Goal: Transaction & Acquisition: Purchase product/service

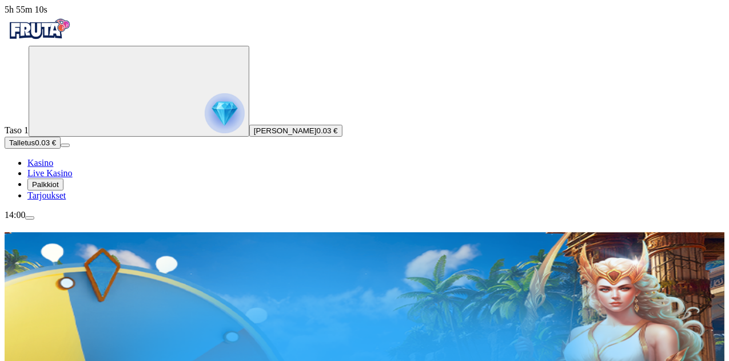
click at [59, 189] on span "Palkkiot" at bounding box center [45, 184] width 27 height 9
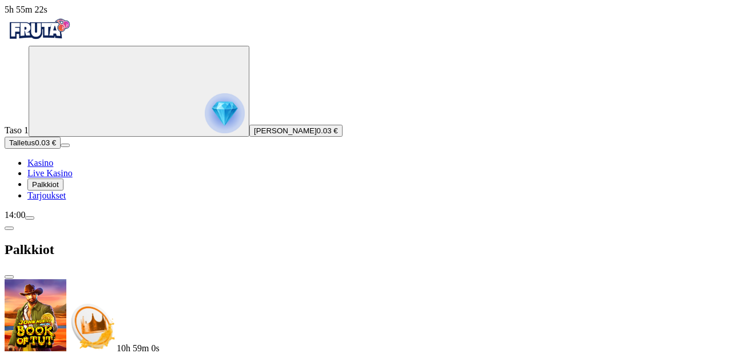
drag, startPoint x: 296, startPoint y: 49, endPoint x: 281, endPoint y: 11, distance: 40.4
click at [281, 220] on div "Palkkiot" at bounding box center [366, 249] width 723 height 59
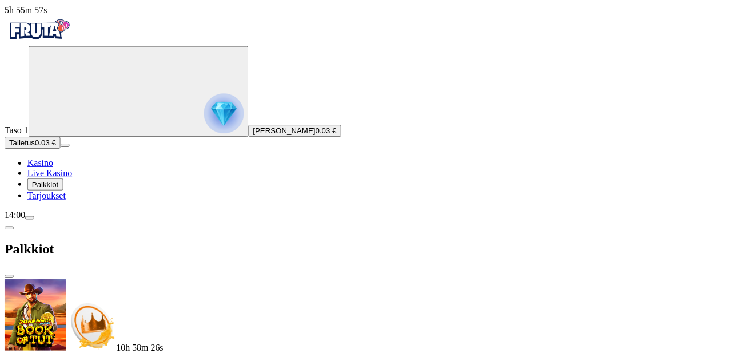
scroll to position [50, 0]
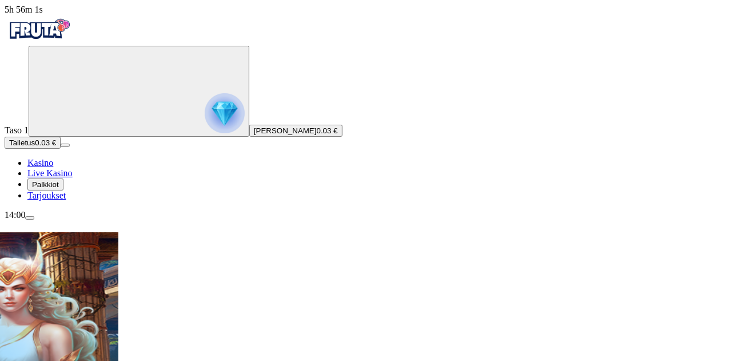
scroll to position [112, 0]
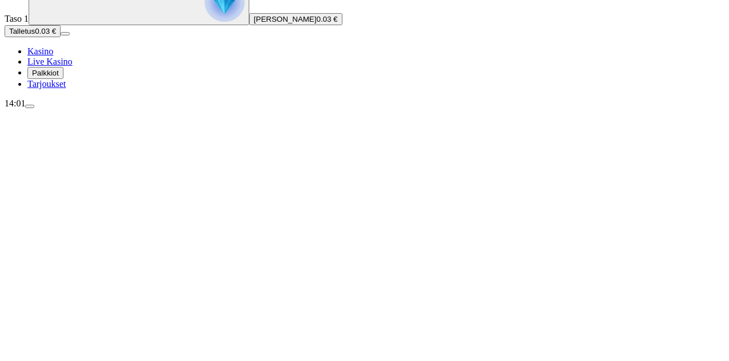
click at [73, 66] on span "Live Kasino" at bounding box center [49, 62] width 45 height 10
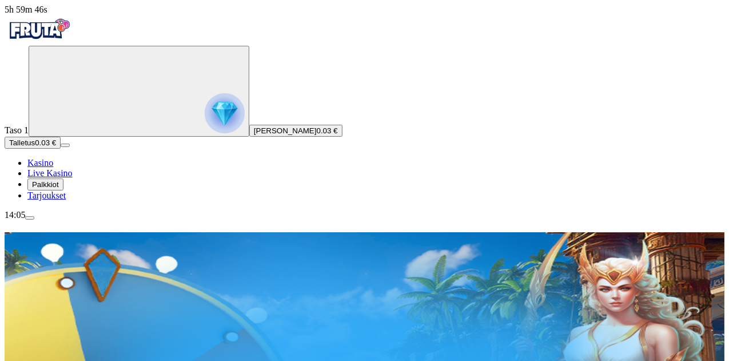
click at [55, 189] on span "Palkkiot" at bounding box center [45, 184] width 27 height 9
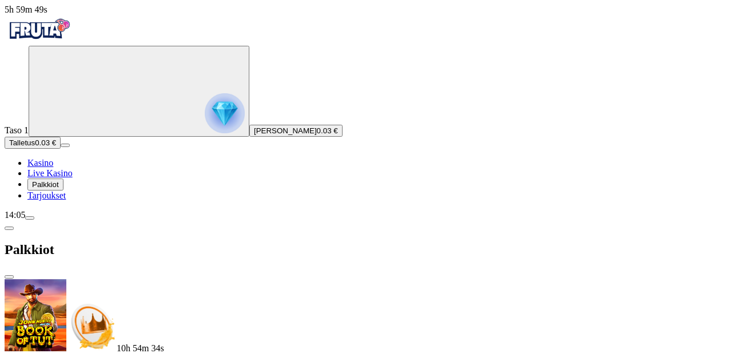
scroll to position [50, 0]
click at [61, 149] on button "Talletus 0.03 €" at bounding box center [33, 143] width 56 height 12
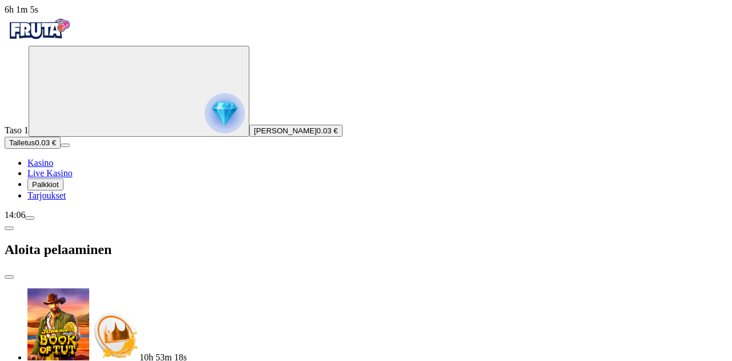
type input "*"
type input "**"
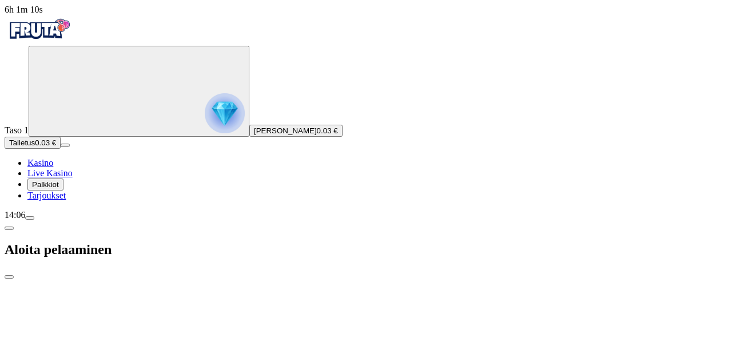
scroll to position [0, 0]
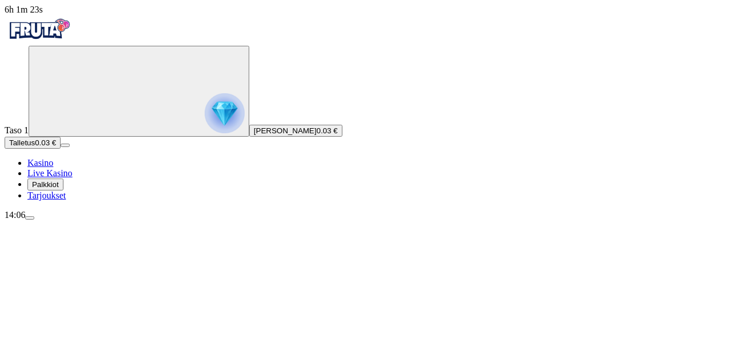
click at [61, 149] on button "Talletus 0.03 €" at bounding box center [33, 143] width 56 height 12
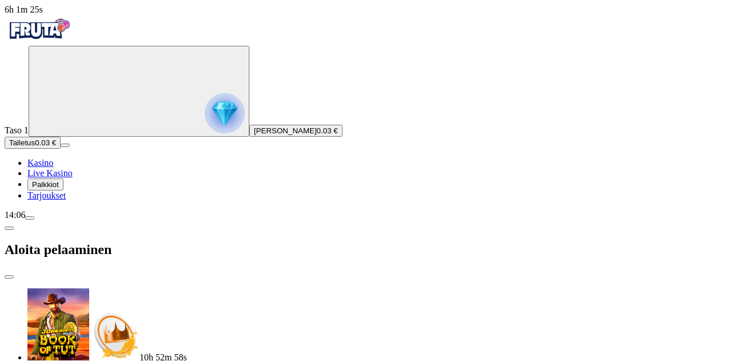
type input "*"
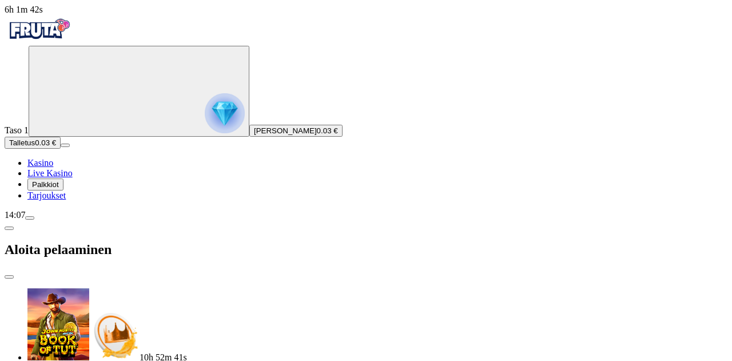
type input "**"
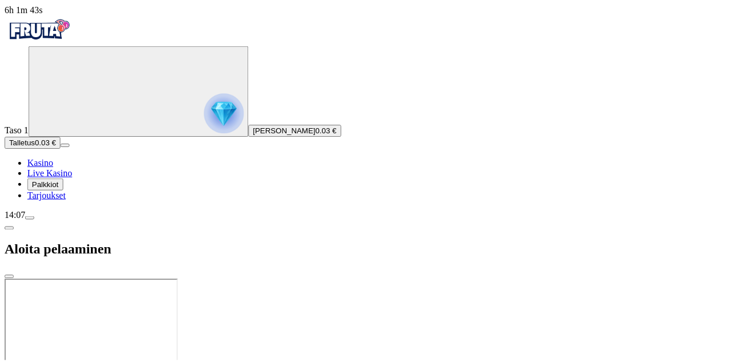
scroll to position [0, 0]
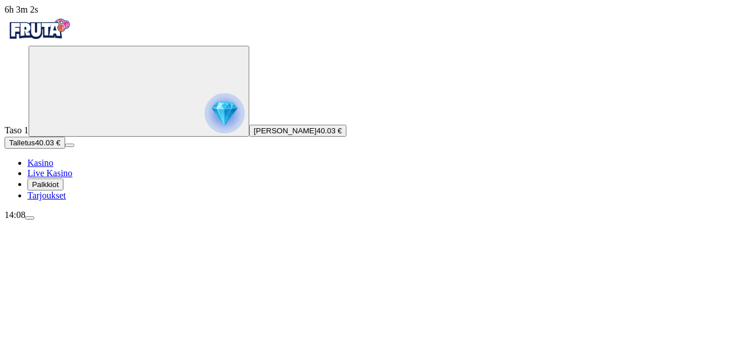
scroll to position [92, 0]
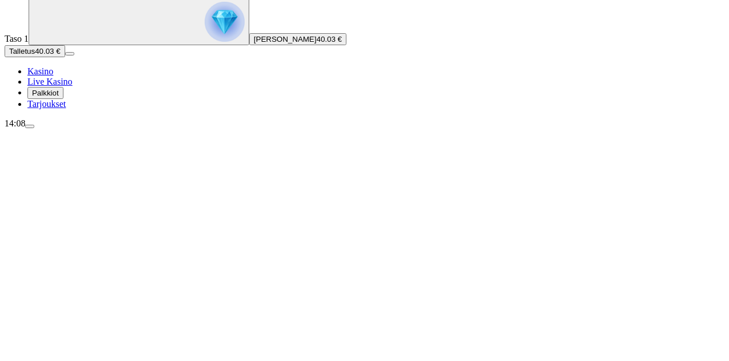
type input "**********"
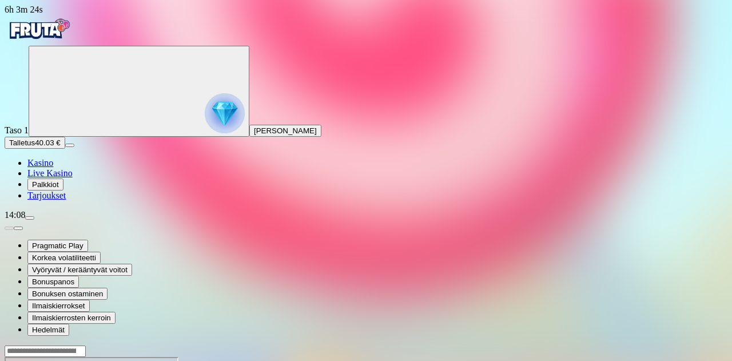
click at [37, 43] on img "Primary" at bounding box center [39, 29] width 69 height 29
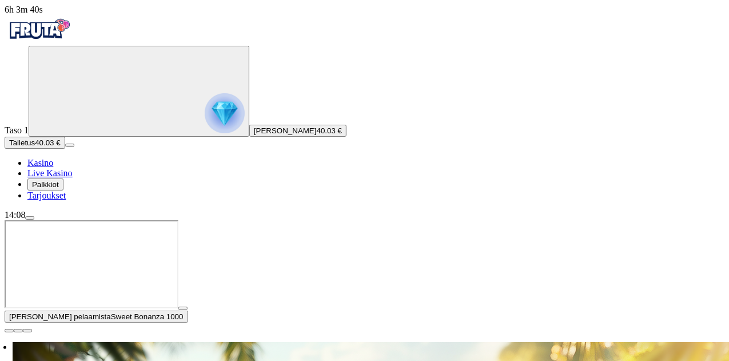
click at [9, 331] on span "close icon" at bounding box center [9, 331] width 0 height 0
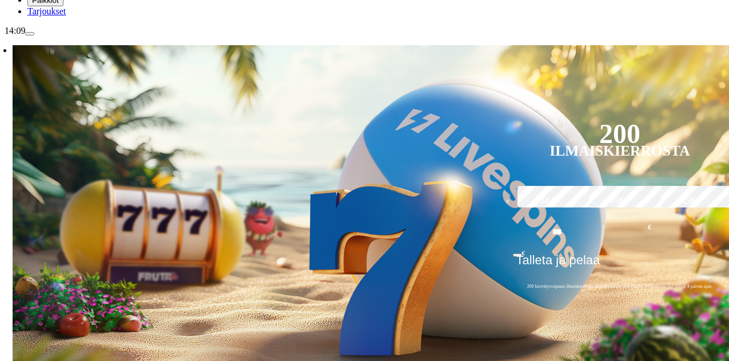
scroll to position [185, 0]
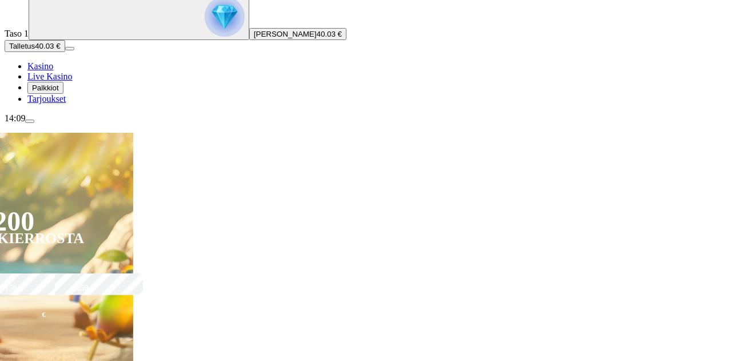
scroll to position [96, 0]
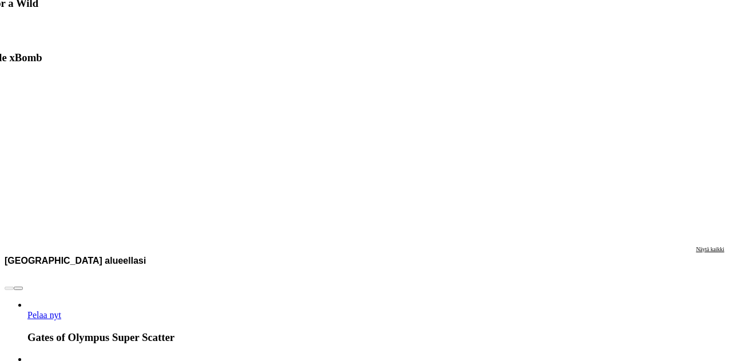
scroll to position [1941, 0]
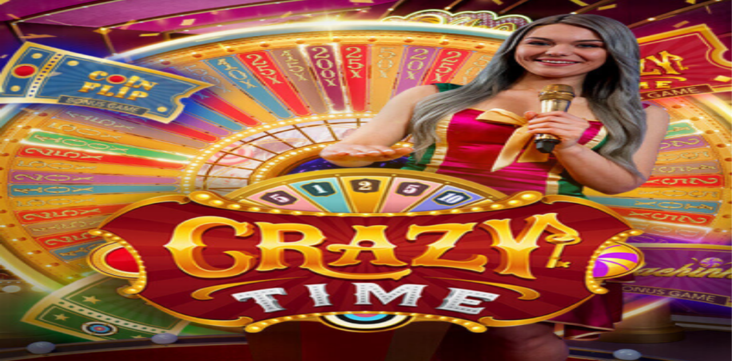
click at [672, 273] on div at bounding box center [366, 329] width 723 height 113
drag, startPoint x: 680, startPoint y: 100, endPoint x: 680, endPoint y: 169, distance: 69.2
click at [59, 43] on img "Primary" at bounding box center [39, 29] width 69 height 29
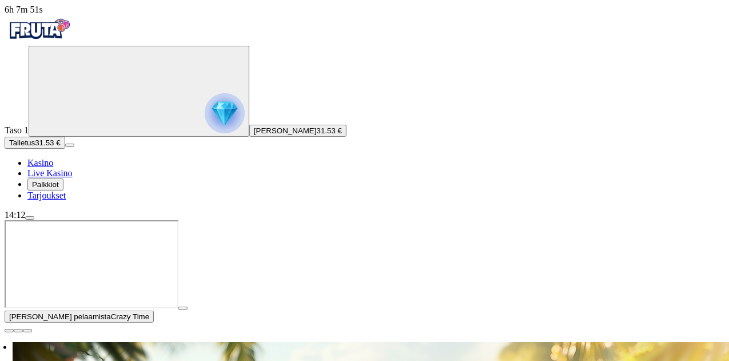
click at [9, 331] on span "close icon" at bounding box center [9, 331] width 0 height 0
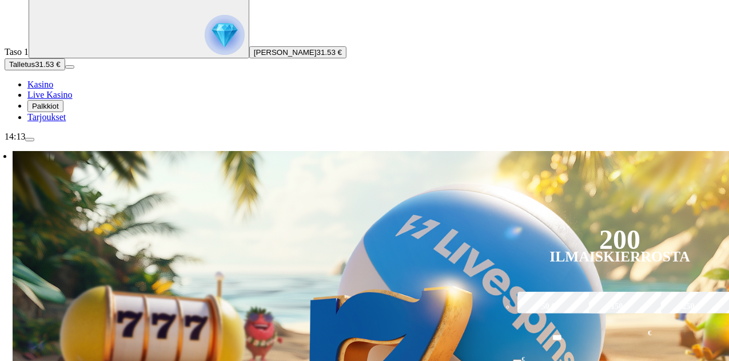
scroll to position [79, 0]
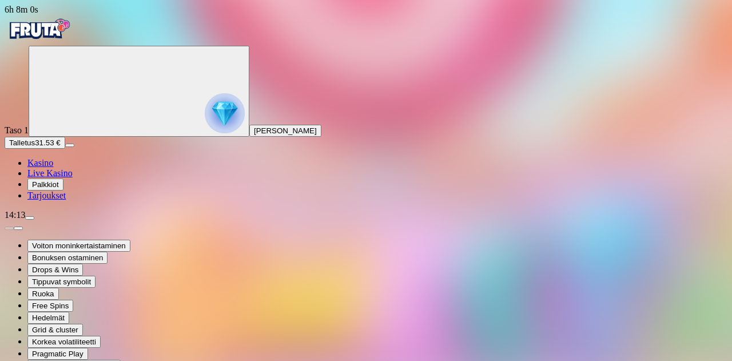
click at [46, 25] on img "Primary" at bounding box center [39, 29] width 69 height 29
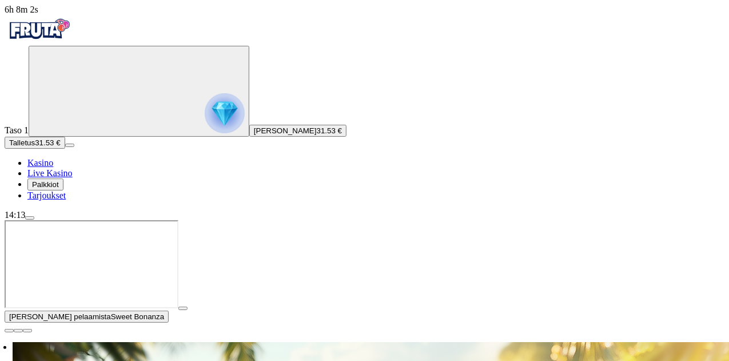
click at [9, 331] on span "close icon" at bounding box center [9, 331] width 0 height 0
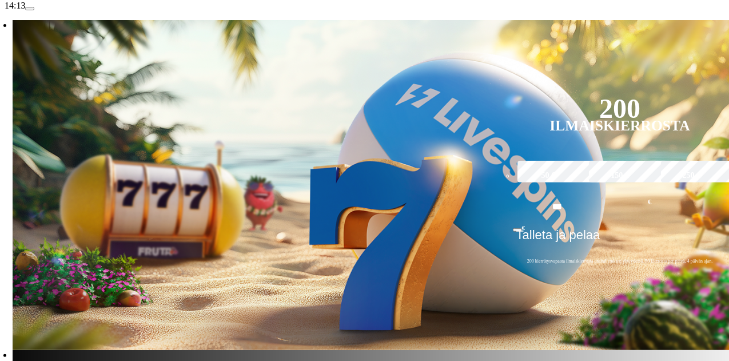
scroll to position [210, 0]
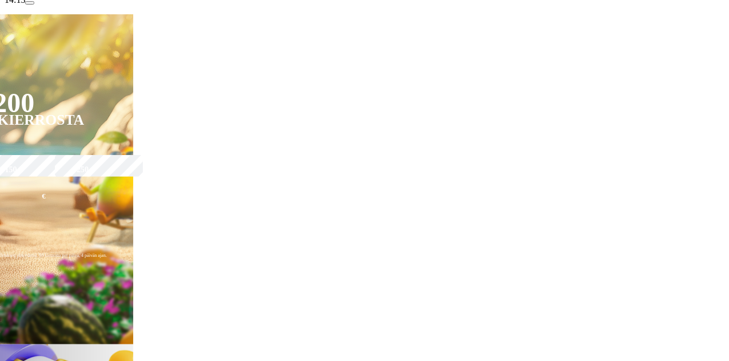
scroll to position [208, 0]
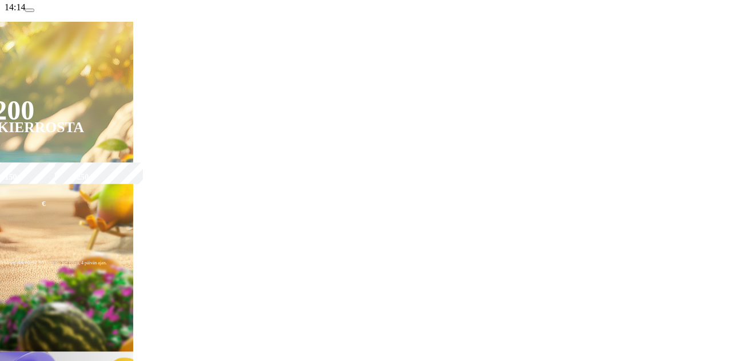
drag, startPoint x: 578, startPoint y: 138, endPoint x: 559, endPoint y: 140, distance: 18.4
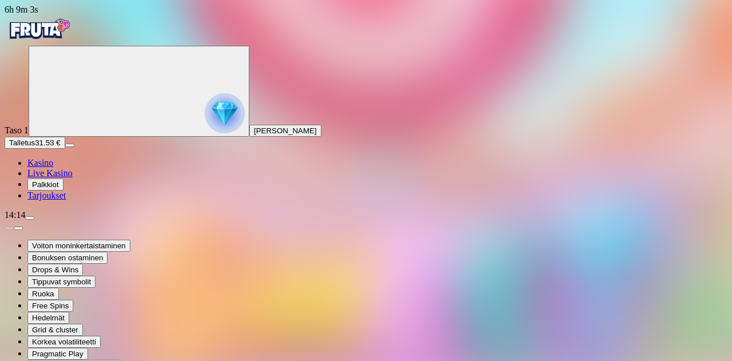
type input "**********"
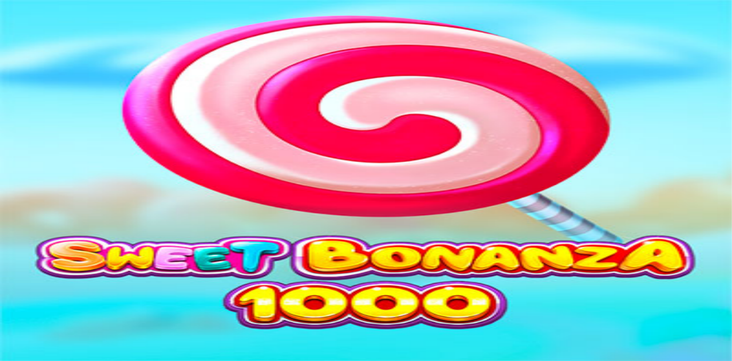
click at [63, 190] on button "Palkkiot" at bounding box center [45, 184] width 36 height 12
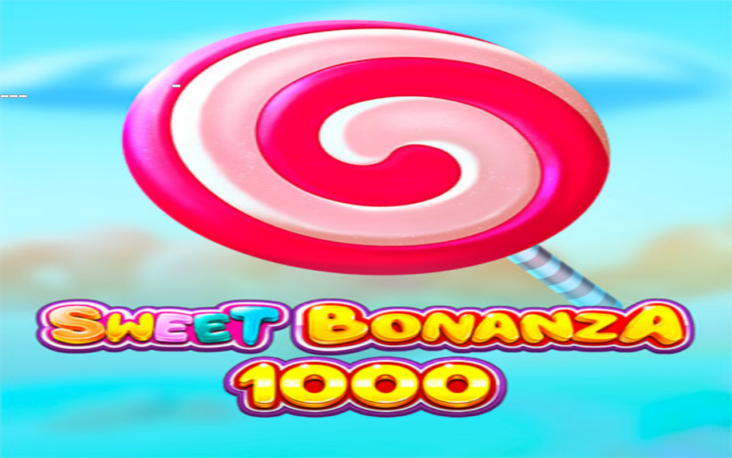
click at [23, 96] on span "fullscreen-exit icon" at bounding box center [23, 96] width 0 height 0
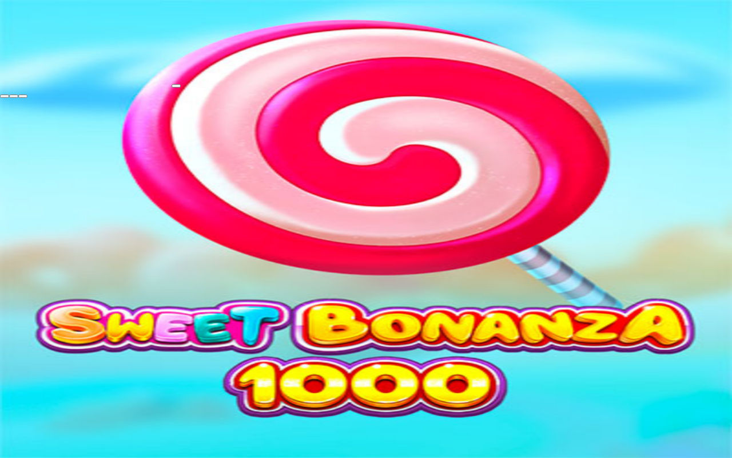
click at [5, 96] on span "close icon" at bounding box center [5, 96] width 0 height 0
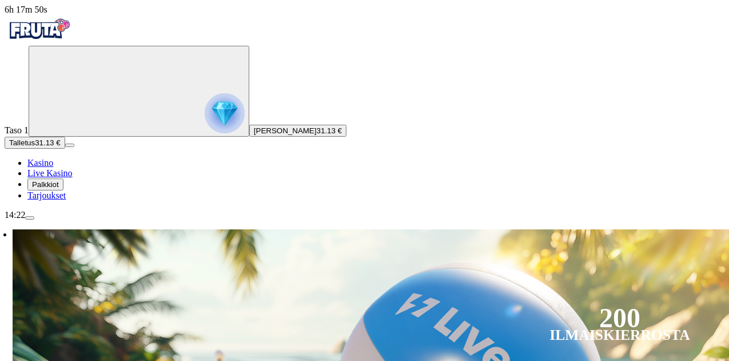
click at [73, 178] on span "Live Kasino" at bounding box center [49, 173] width 45 height 10
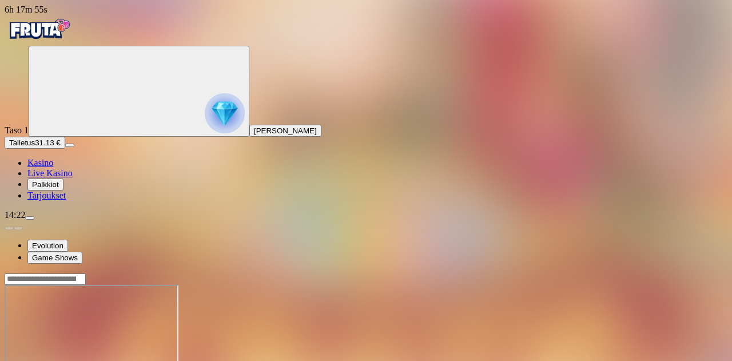
click at [69, 31] on img "Primary" at bounding box center [39, 29] width 69 height 29
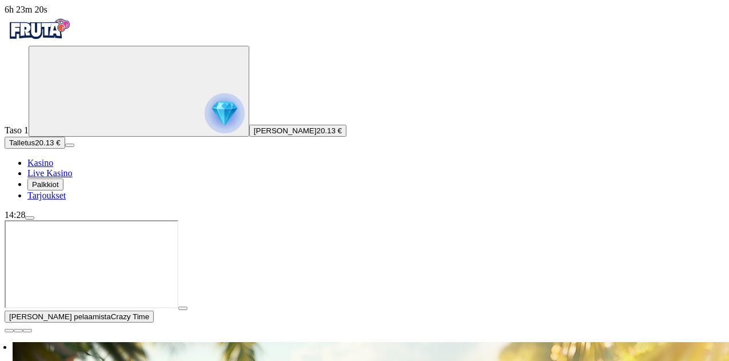
click at [9, 331] on span "close icon" at bounding box center [9, 331] width 0 height 0
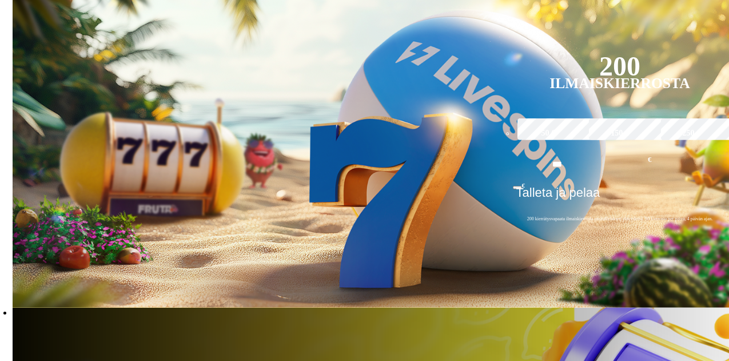
scroll to position [251, 0]
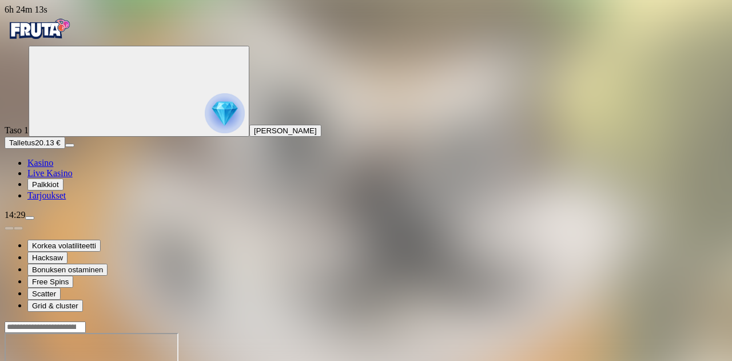
click at [49, 30] on img "Primary" at bounding box center [39, 29] width 69 height 29
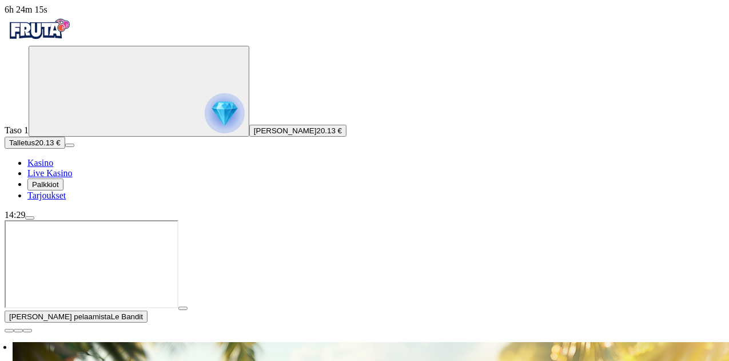
click at [9, 331] on span "close icon" at bounding box center [9, 331] width 0 height 0
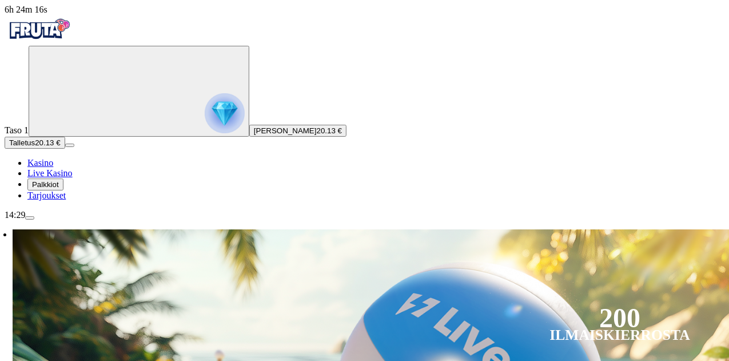
type input "*"
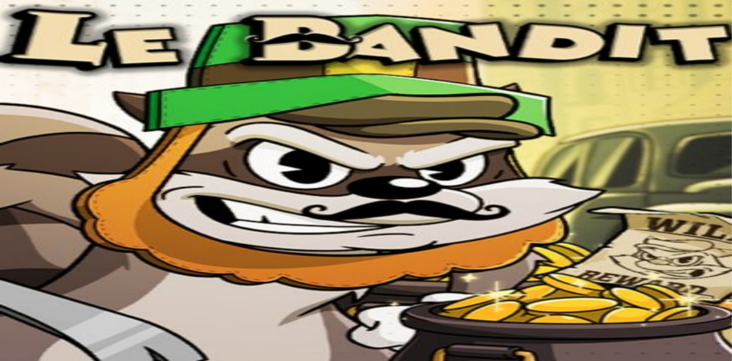
drag, startPoint x: 683, startPoint y: 92, endPoint x: 683, endPoint y: 163, distance: 70.9
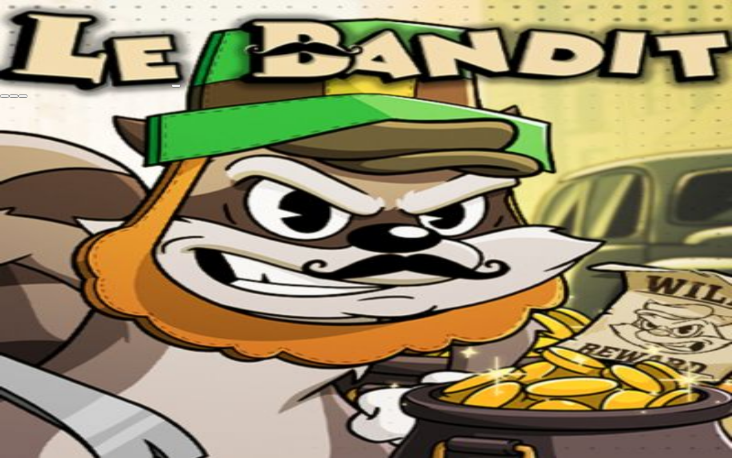
click at [23, 96] on span "fullscreen-exit icon" at bounding box center [23, 96] width 0 height 0
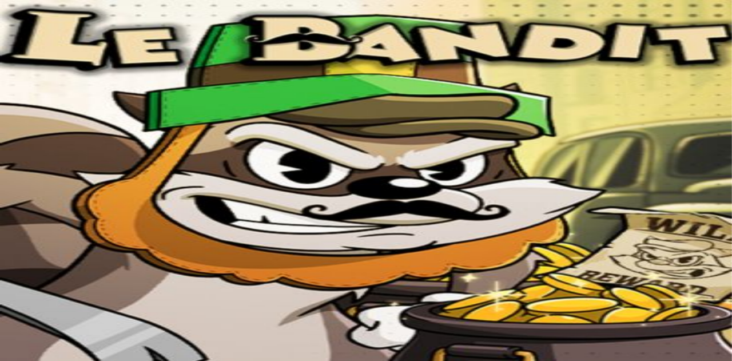
click at [53, 168] on link "Kasino" at bounding box center [40, 163] width 26 height 10
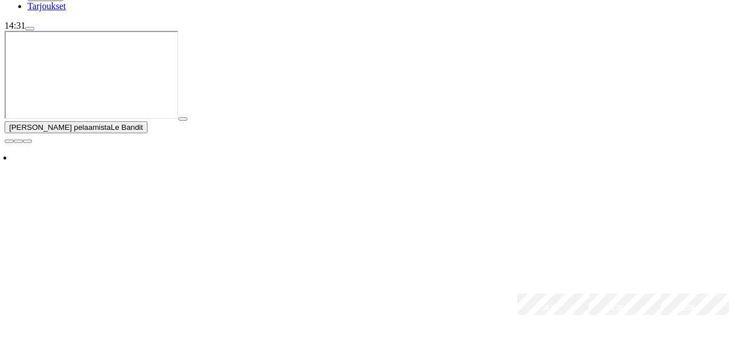
scroll to position [190, 0]
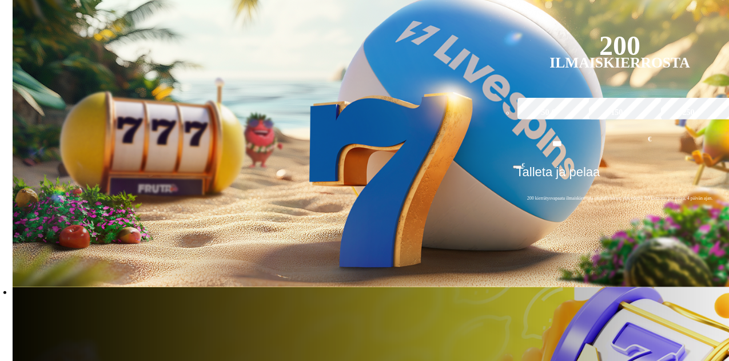
scroll to position [375, 0]
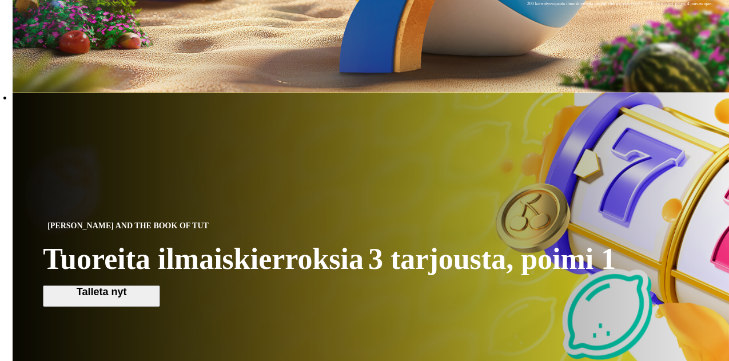
scroll to position [646, 0]
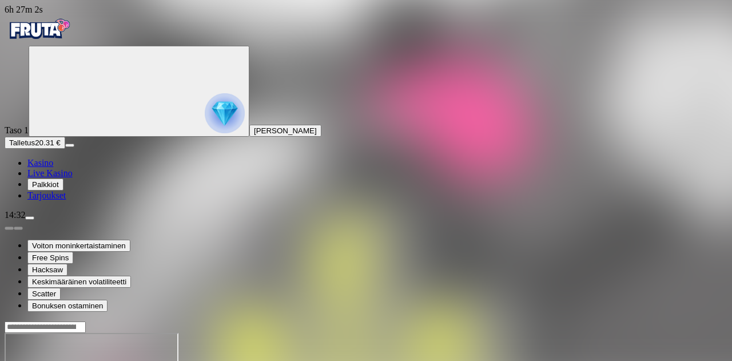
click at [86, 321] on input "Search" at bounding box center [45, 326] width 81 height 11
type input "**********"
